Goal: Transaction & Acquisition: Download file/media

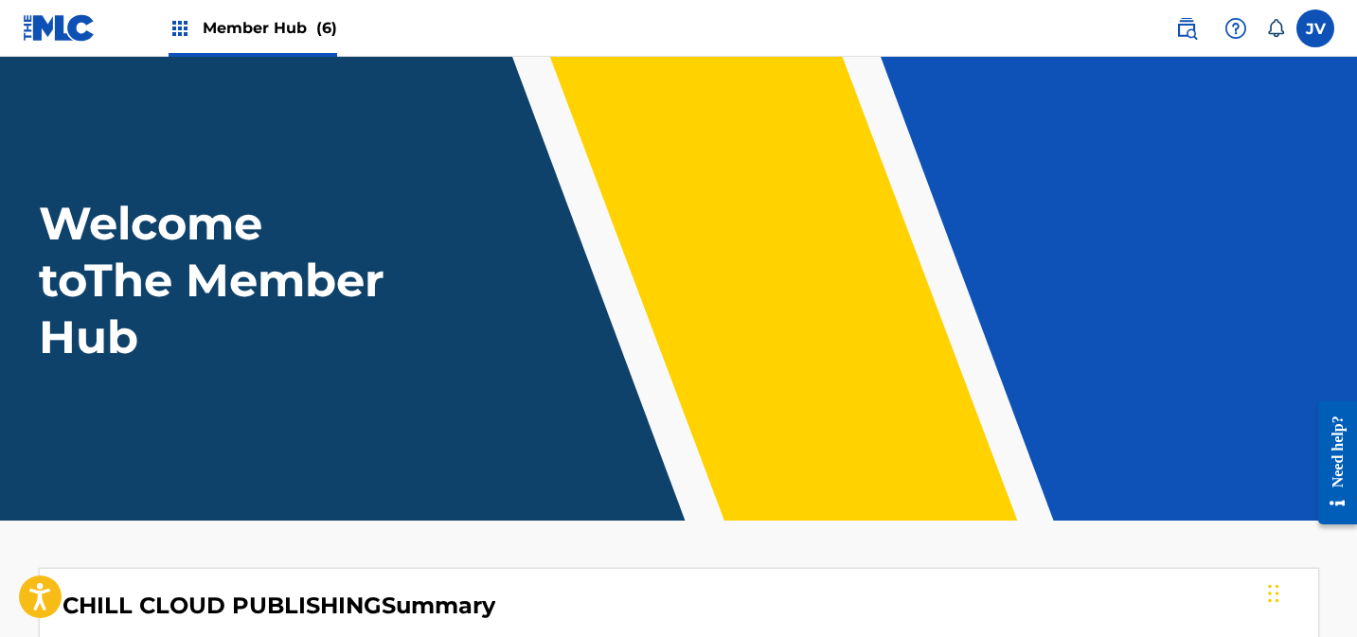
click at [172, 21] on img at bounding box center [180, 28] width 23 height 23
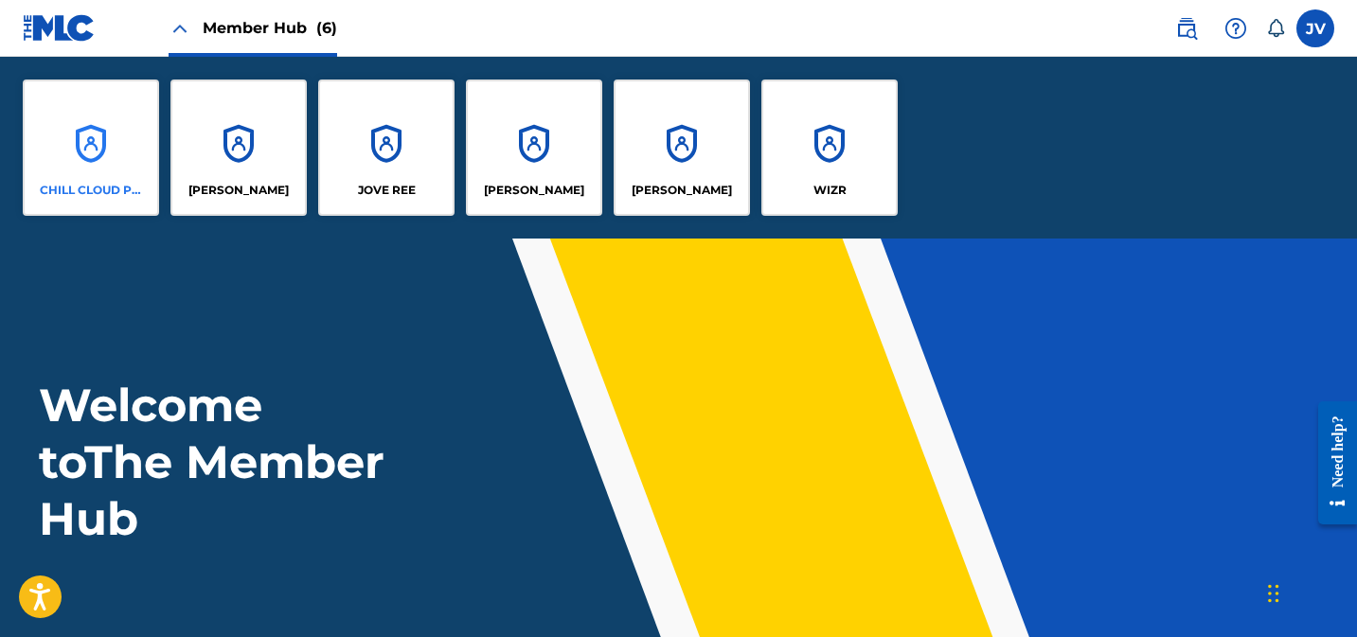
click at [116, 113] on div "CHILL CLOUD PUBLISHING" at bounding box center [91, 148] width 136 height 136
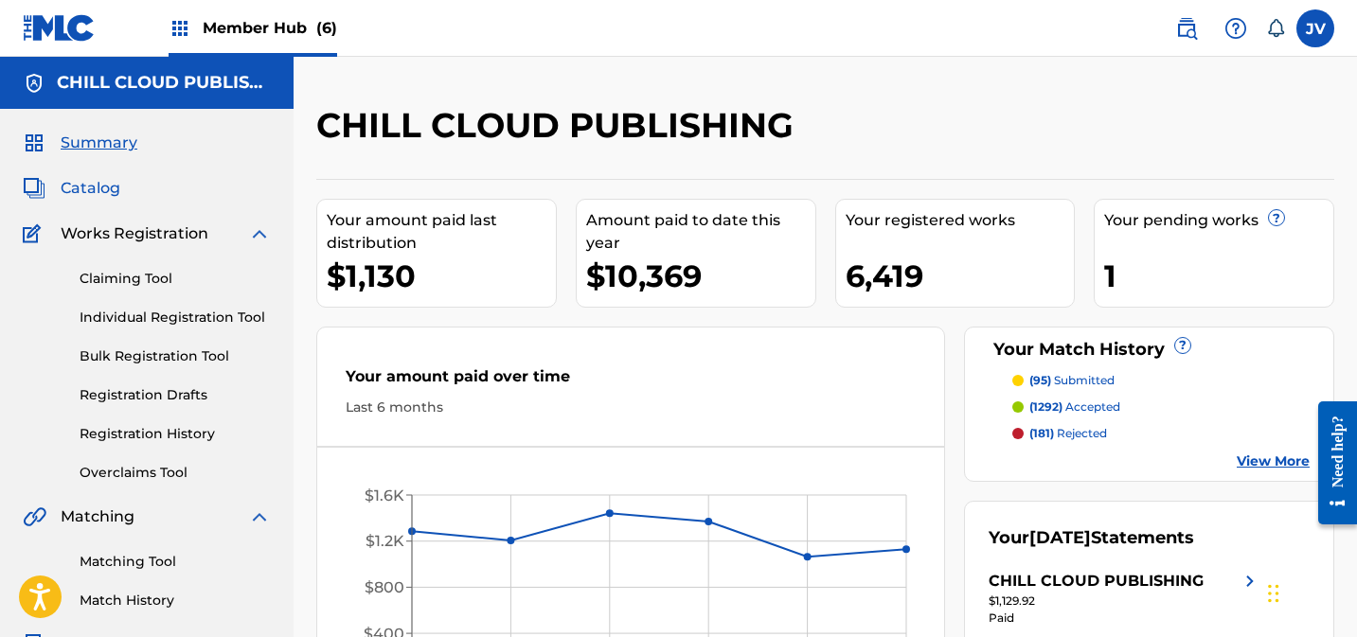
click at [103, 192] on span "Catalog" at bounding box center [91, 188] width 60 height 23
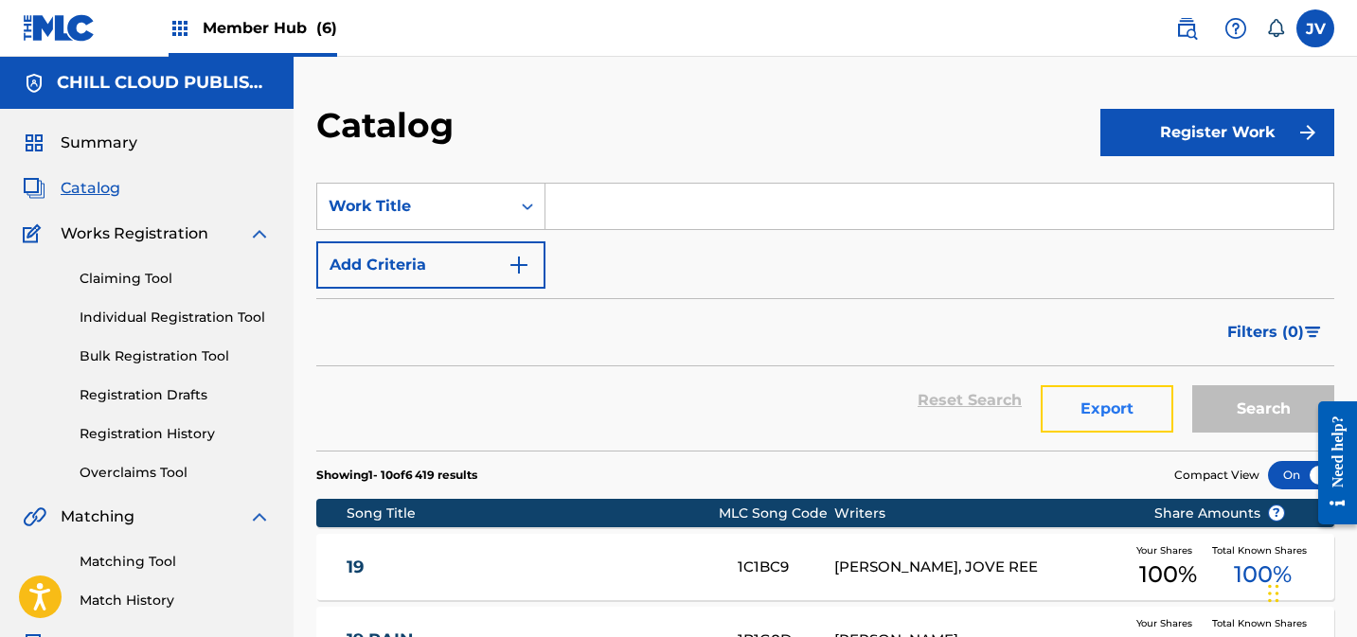
click at [1112, 412] on button "Export" at bounding box center [1107, 408] width 133 height 47
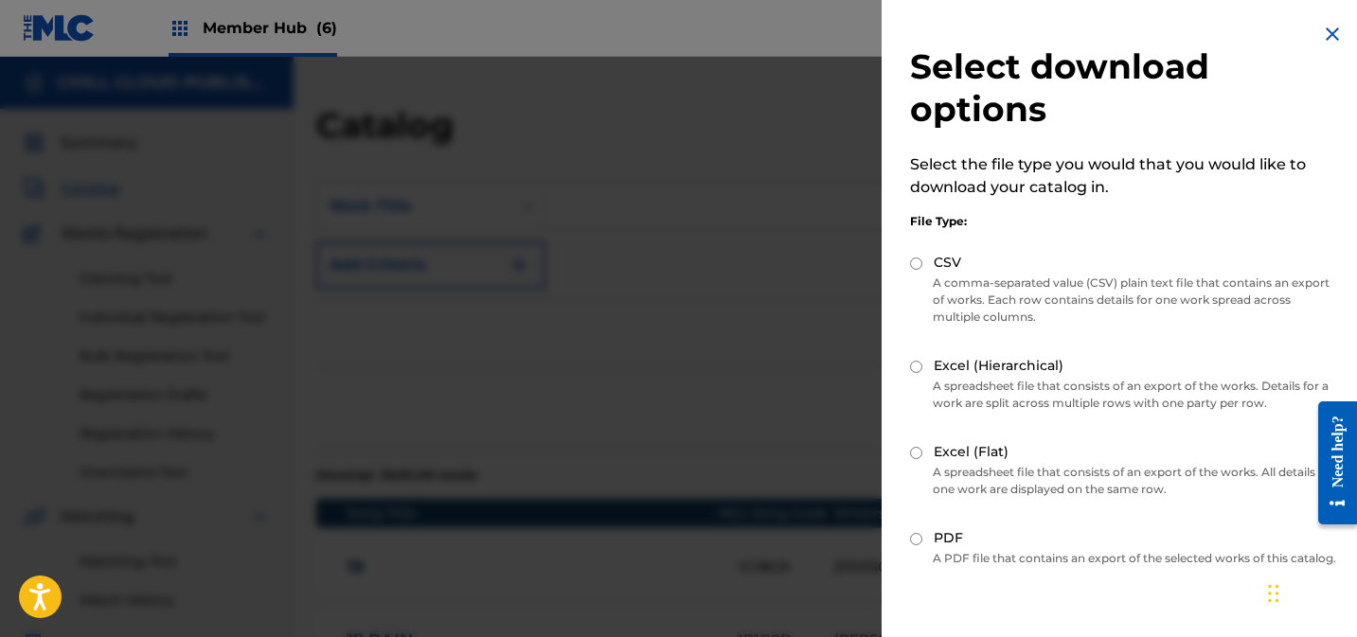
click at [914, 263] on input "CSV" at bounding box center [916, 264] width 12 height 12
radio input "true"
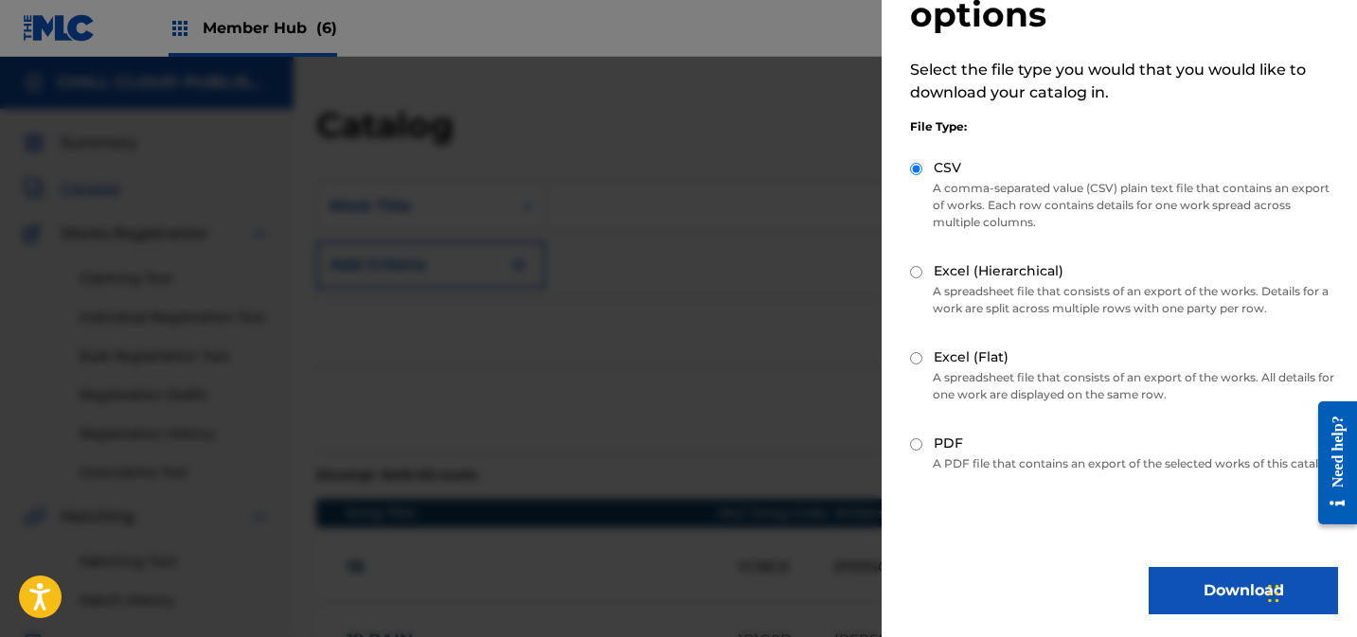
scroll to position [112, 0]
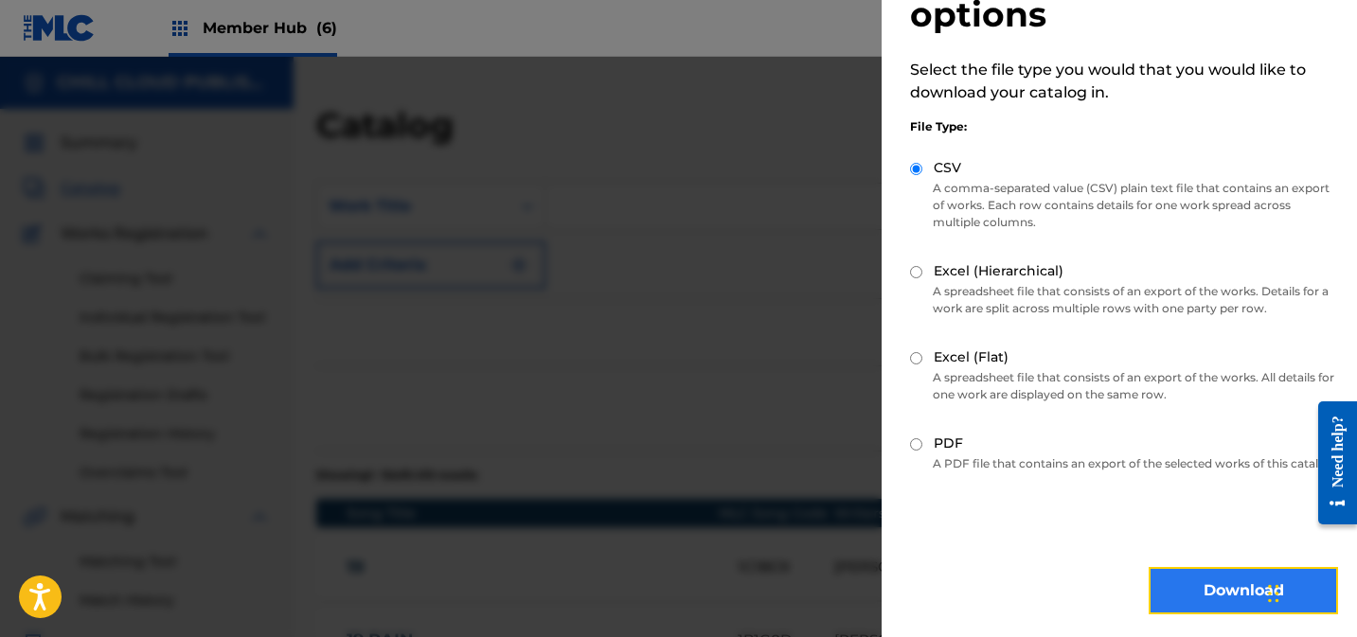
click at [1206, 584] on button "Download" at bounding box center [1243, 590] width 189 height 47
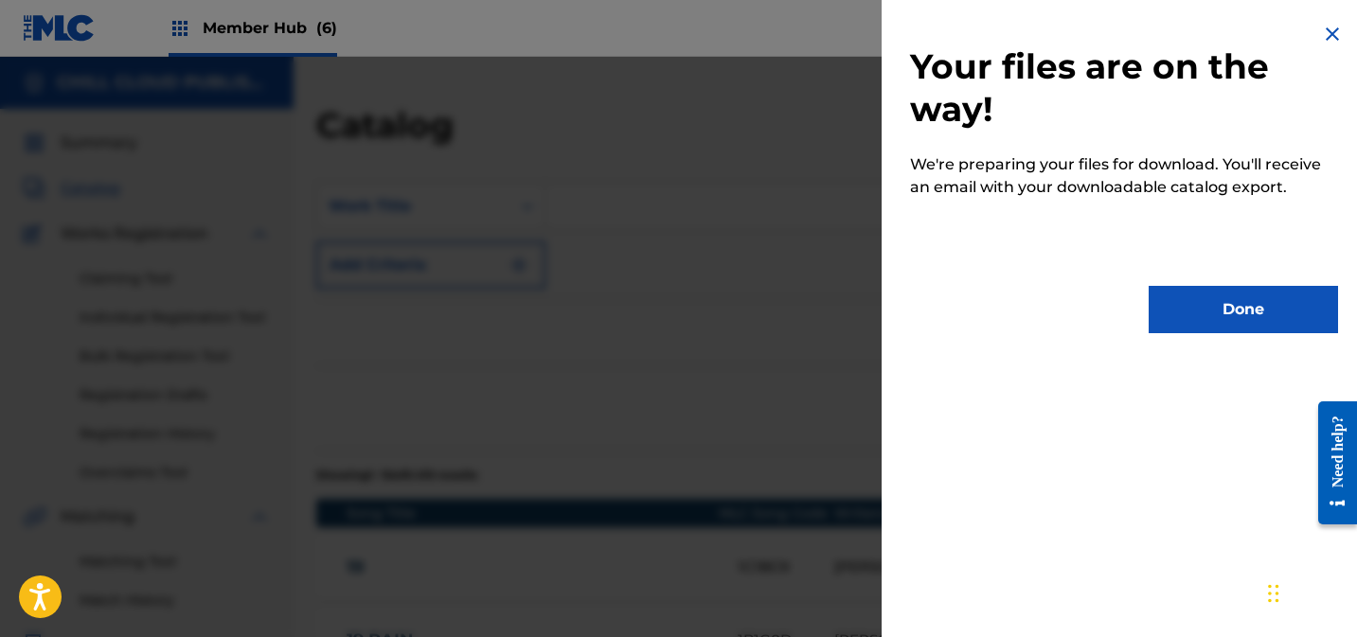
scroll to position [0, 0]
click at [1264, 290] on button "Done" at bounding box center [1243, 309] width 189 height 47
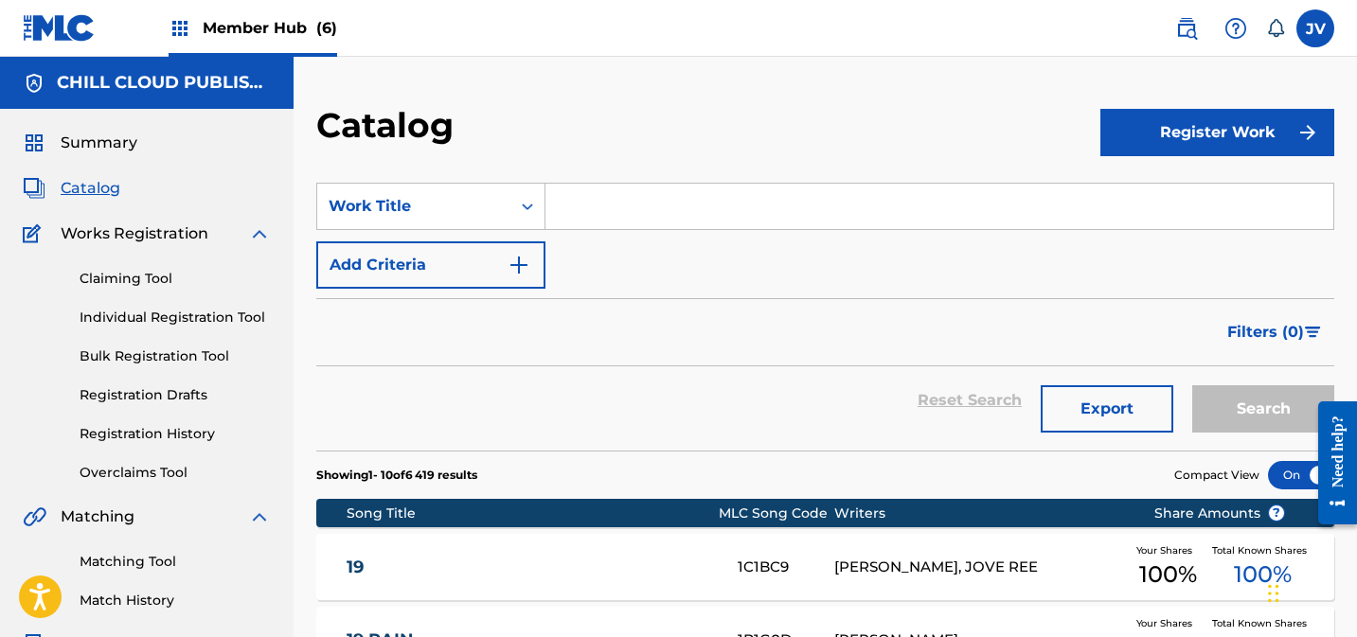
click at [246, 33] on span "Member Hub (6)" at bounding box center [270, 28] width 134 height 22
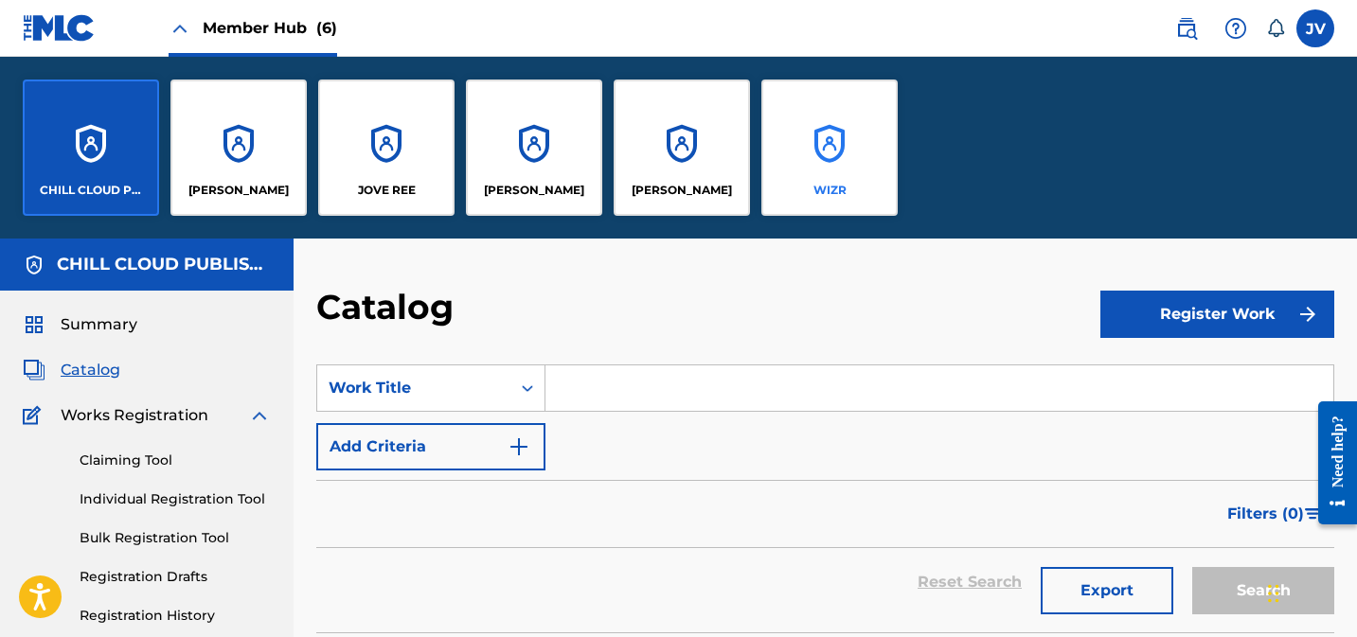
click at [858, 138] on div "WIZR" at bounding box center [829, 148] width 136 height 136
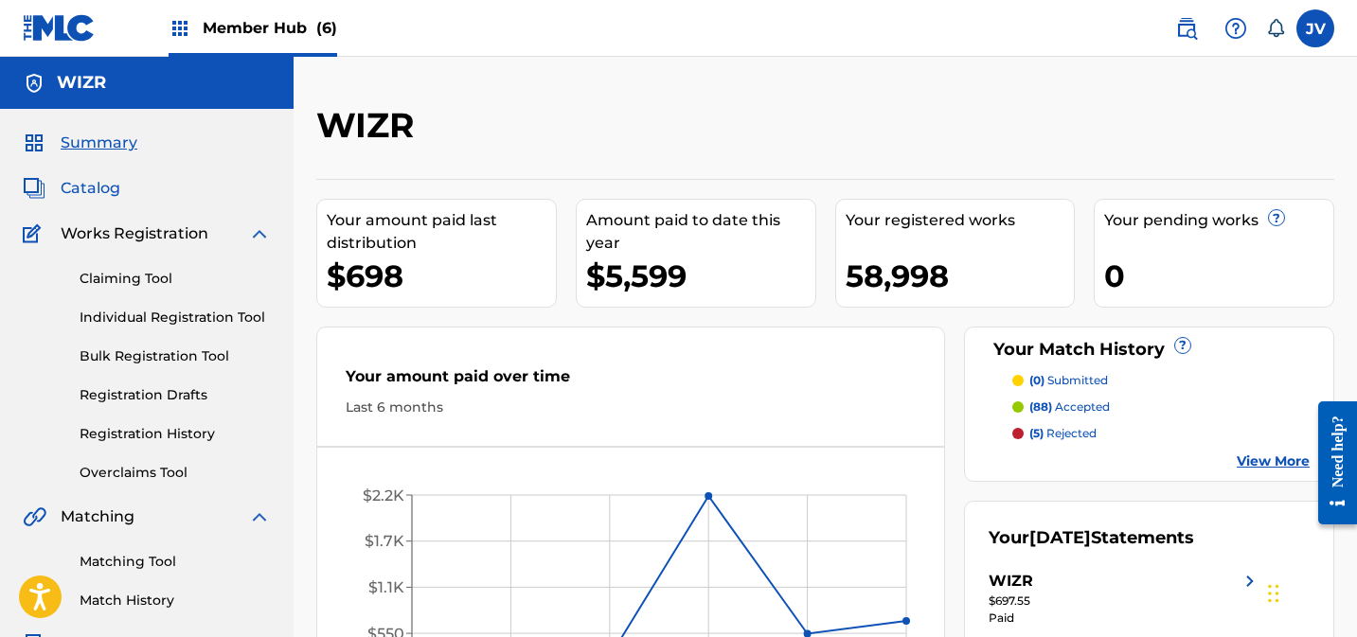
click at [89, 181] on span "Catalog" at bounding box center [91, 188] width 60 height 23
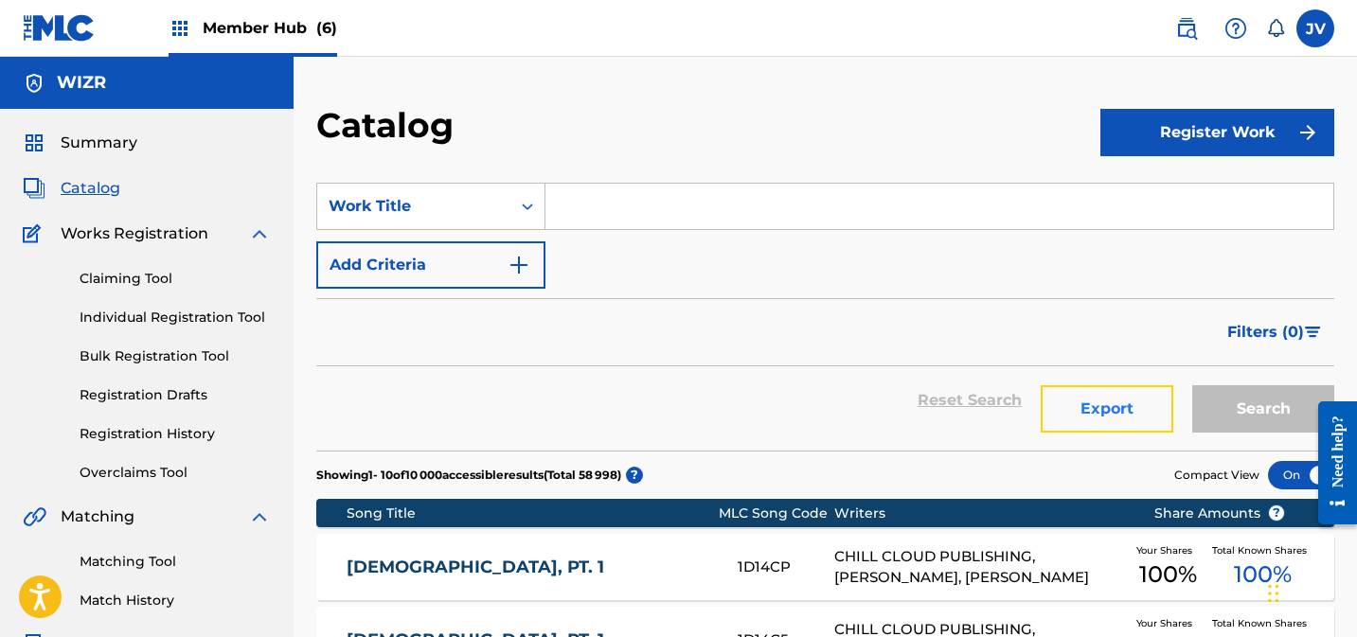
click at [1105, 410] on button "Export" at bounding box center [1107, 408] width 133 height 47
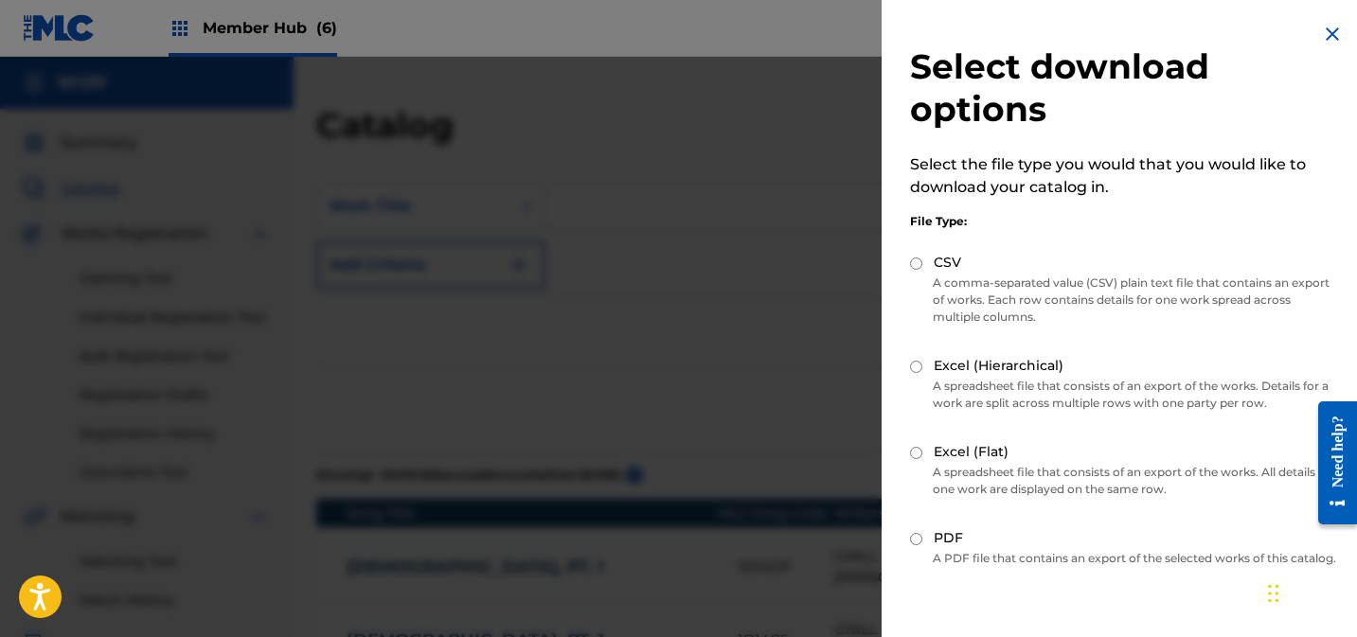
click at [937, 262] on label "CSV" at bounding box center [947, 263] width 27 height 20
click at [922, 262] on input "CSV" at bounding box center [916, 264] width 12 height 12
radio input "true"
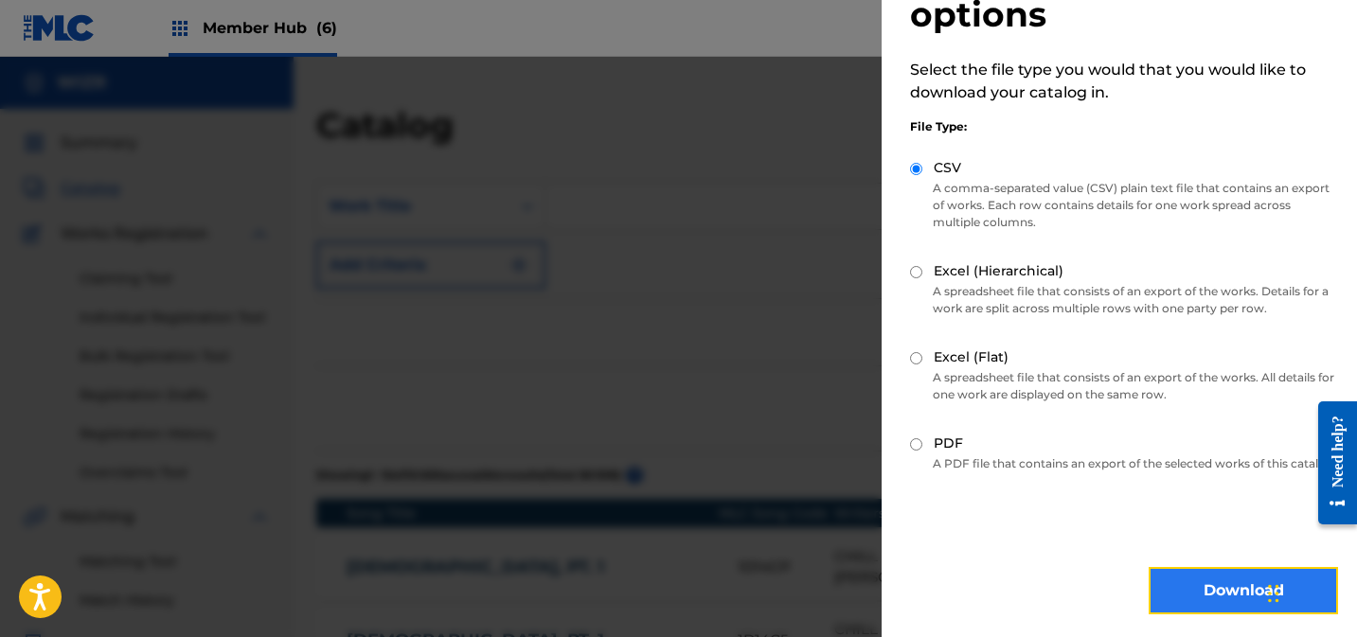
click at [1200, 591] on button "Download" at bounding box center [1243, 590] width 189 height 47
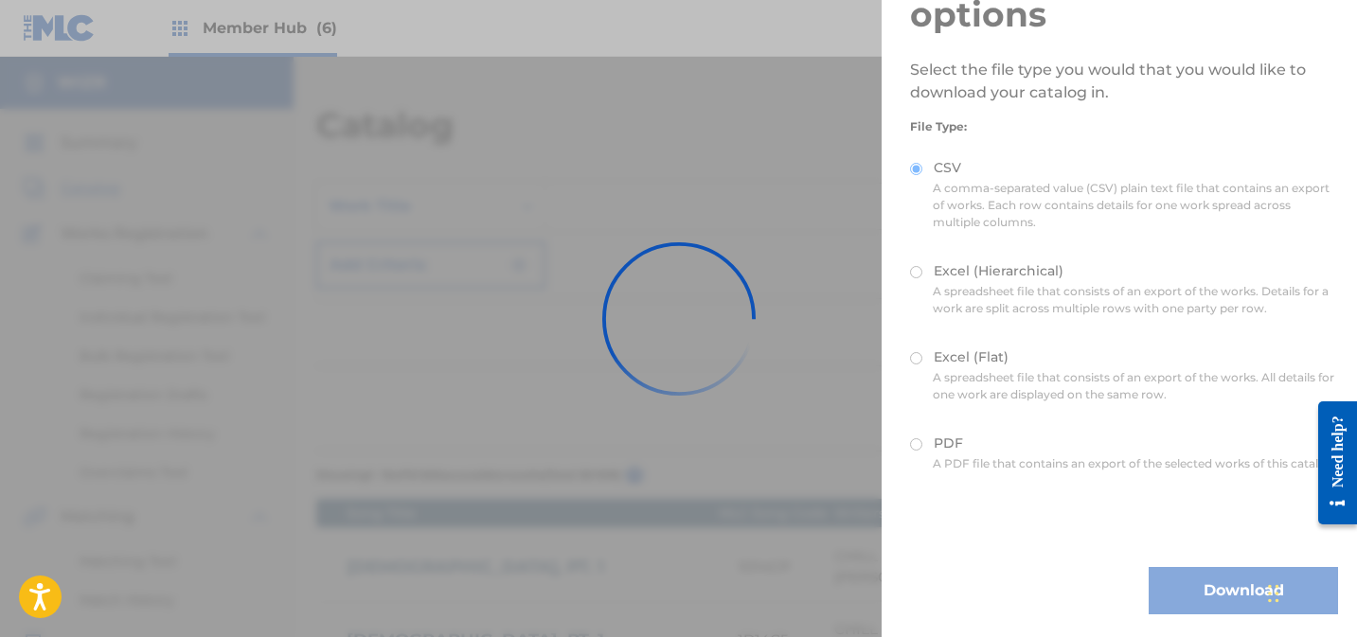
scroll to position [0, 0]
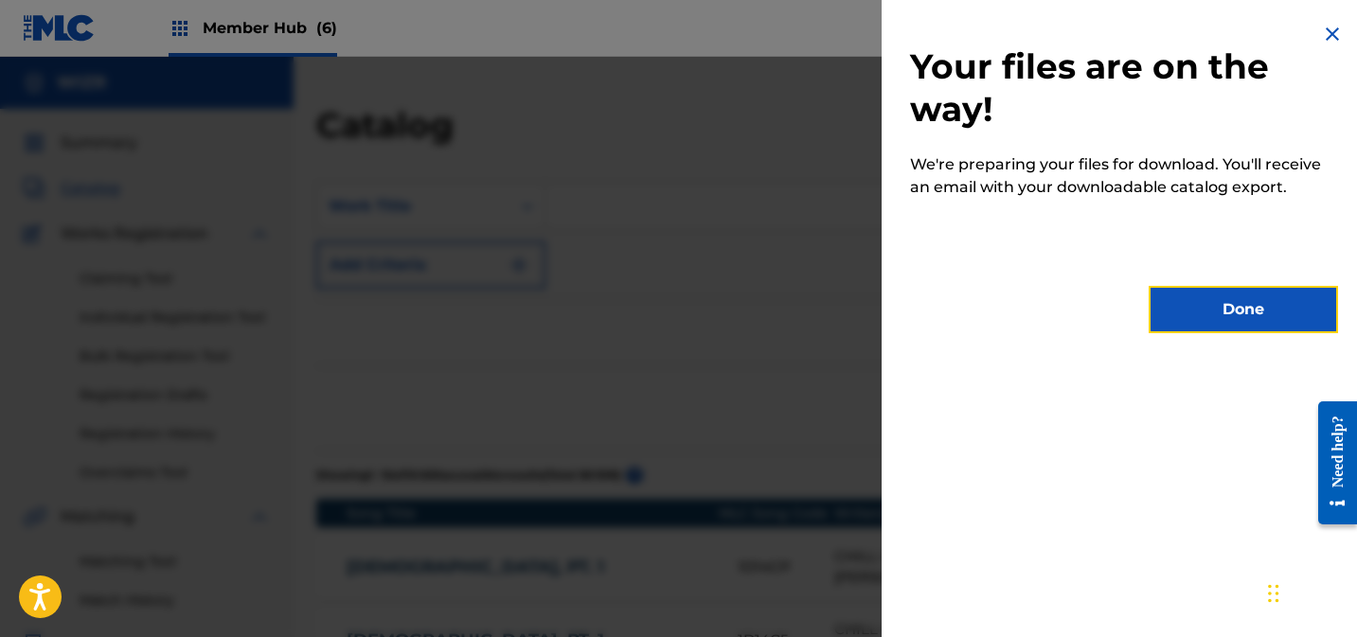
drag, startPoint x: 1260, startPoint y: 315, endPoint x: 1248, endPoint y: 316, distance: 12.3
click at [1260, 315] on button "Done" at bounding box center [1243, 309] width 189 height 47
